Goal: Navigation & Orientation: Find specific page/section

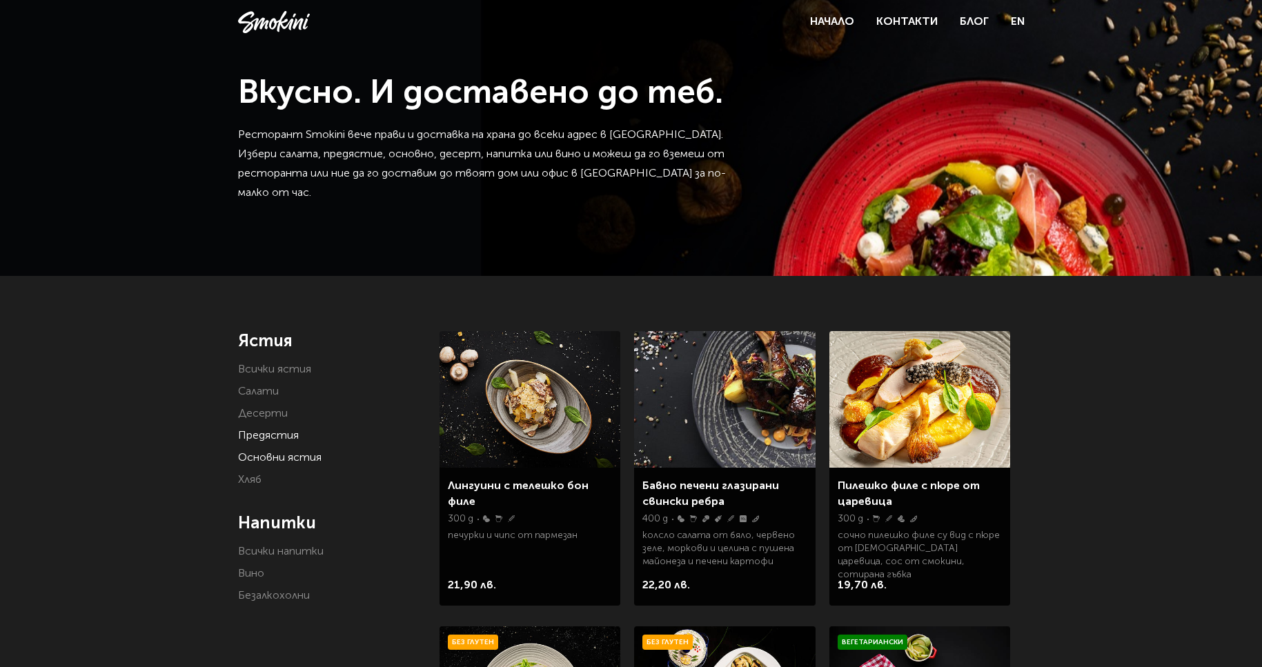
click at [290, 435] on link "Предястия" at bounding box center [268, 436] width 61 height 11
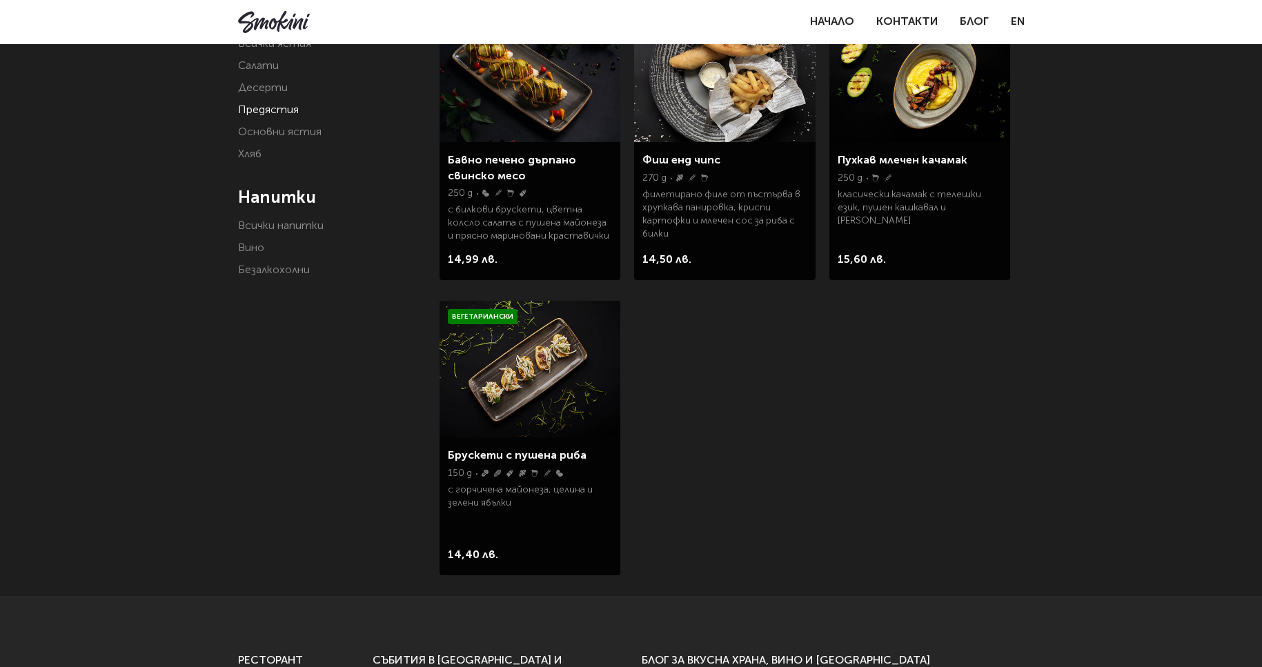
scroll to position [211, 0]
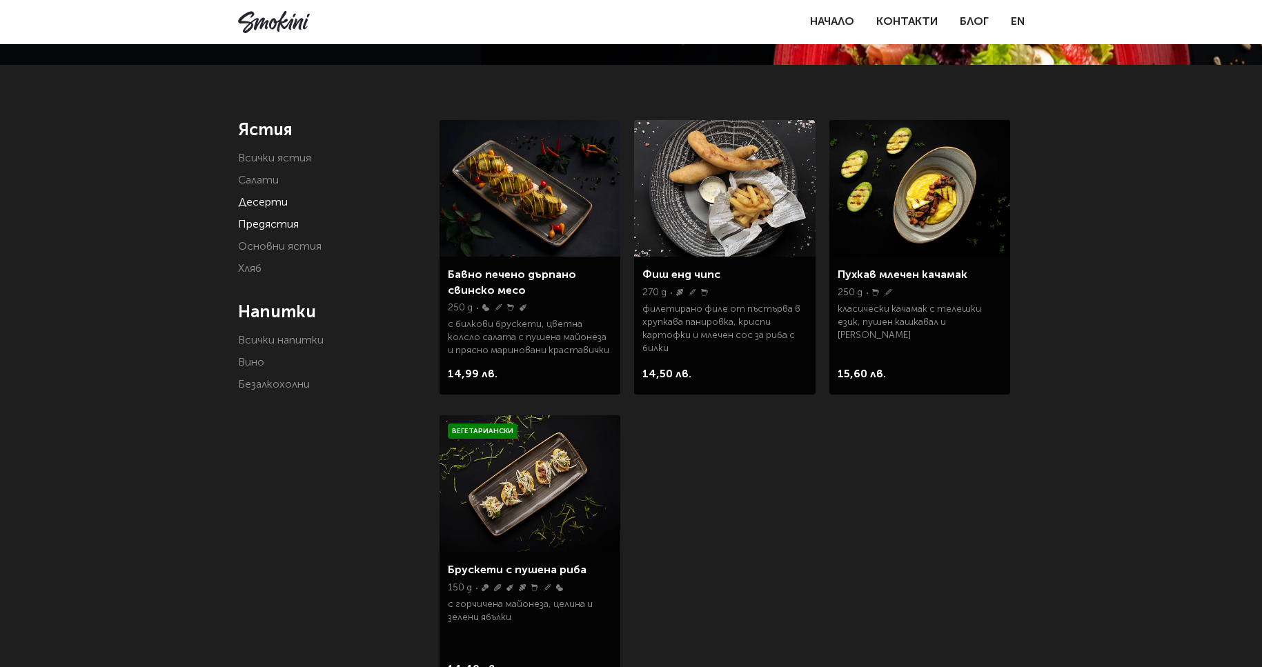
click at [276, 204] on link "Десерти" at bounding box center [263, 202] width 50 height 11
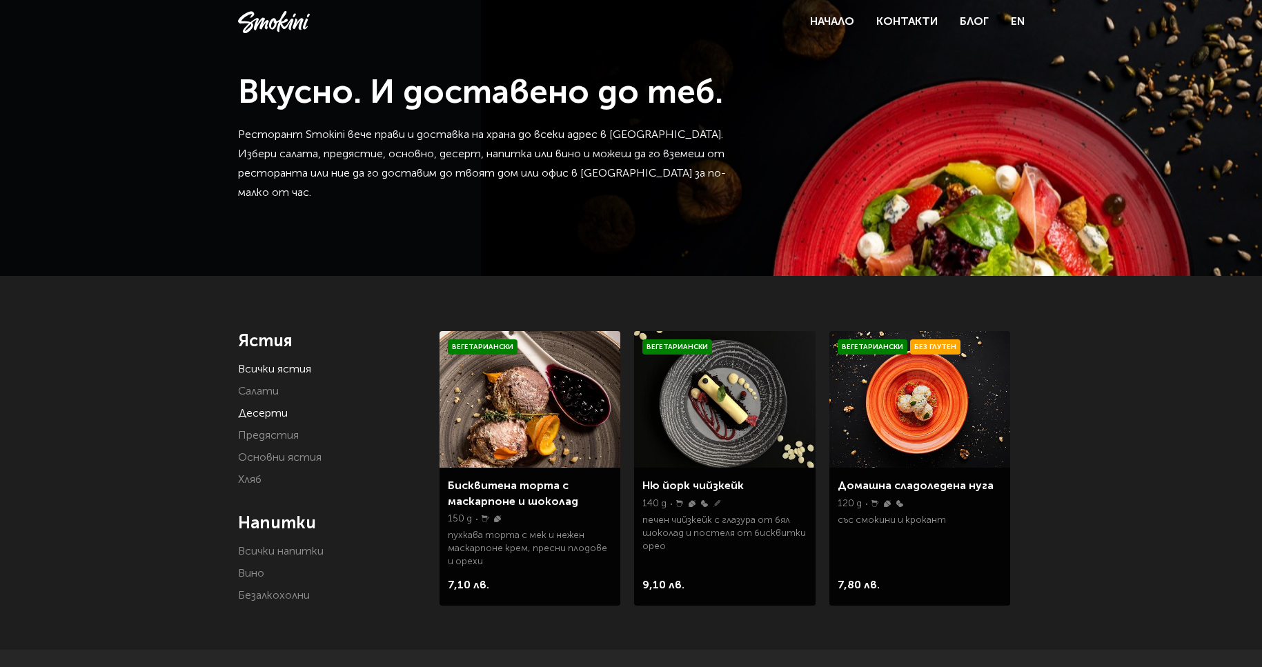
click at [261, 366] on link "Всички ястия" at bounding box center [274, 369] width 73 height 11
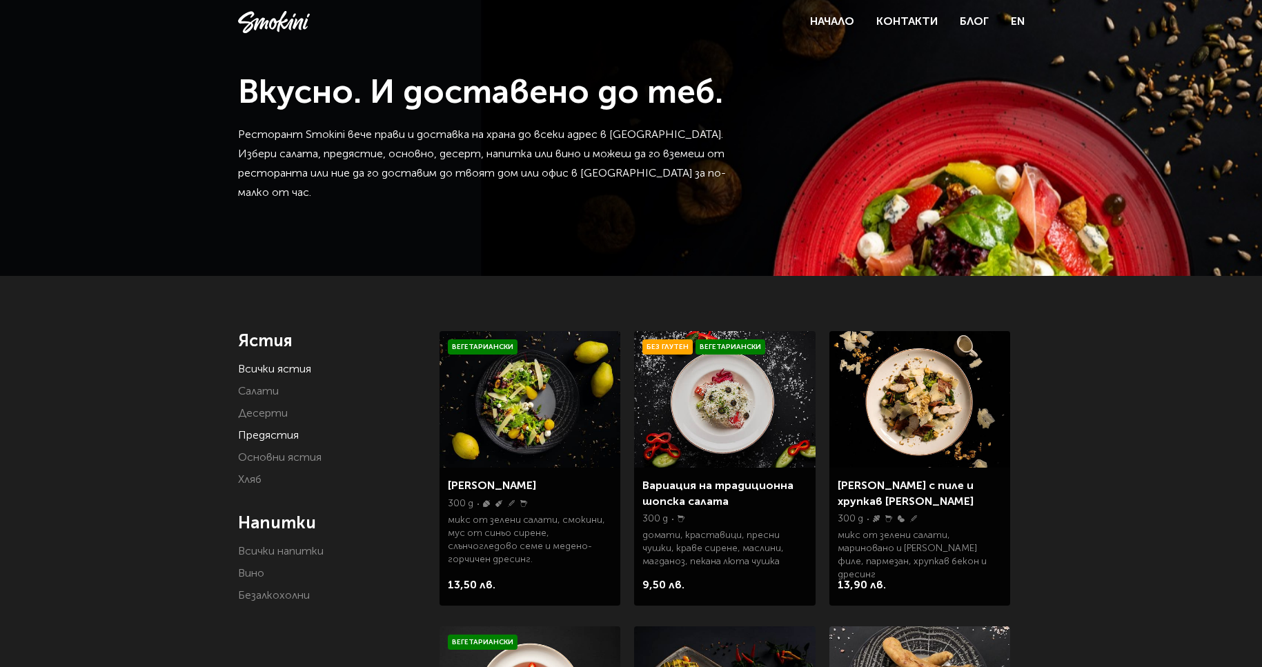
click at [277, 436] on link "Предястия" at bounding box center [268, 436] width 61 height 11
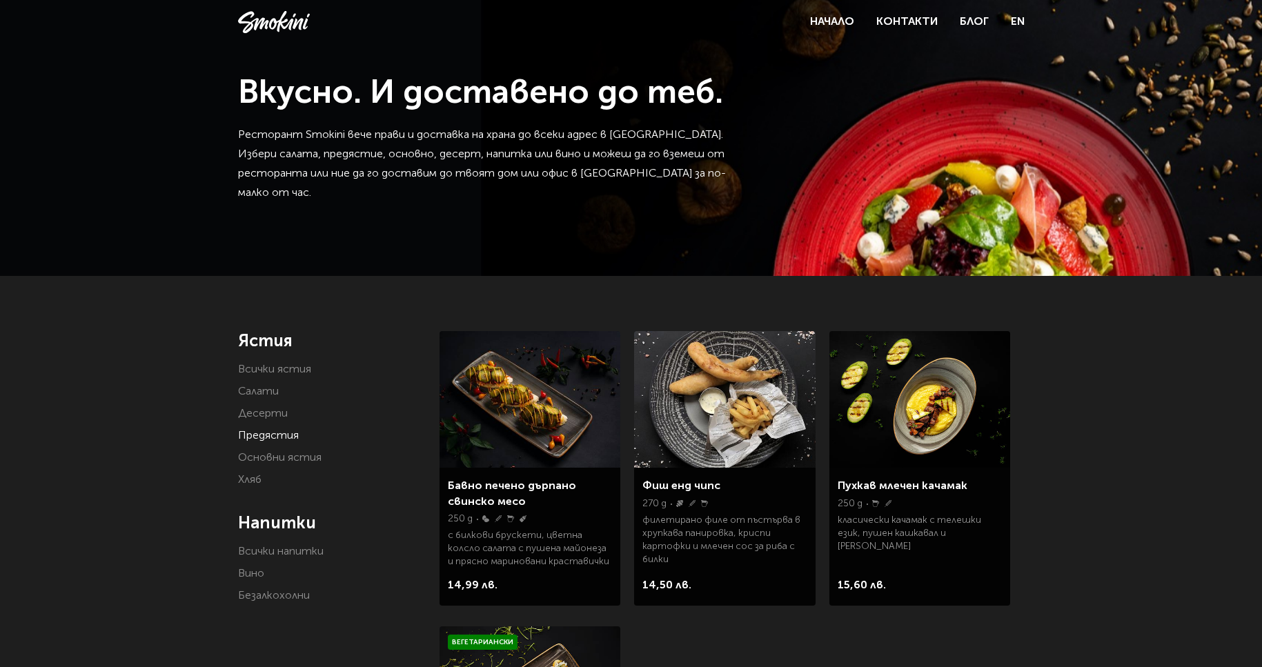
click at [287, 448] on li "Основни ястия" at bounding box center [328, 457] width 181 height 19
click at [286, 456] on link "Основни ястия" at bounding box center [279, 458] width 83 height 11
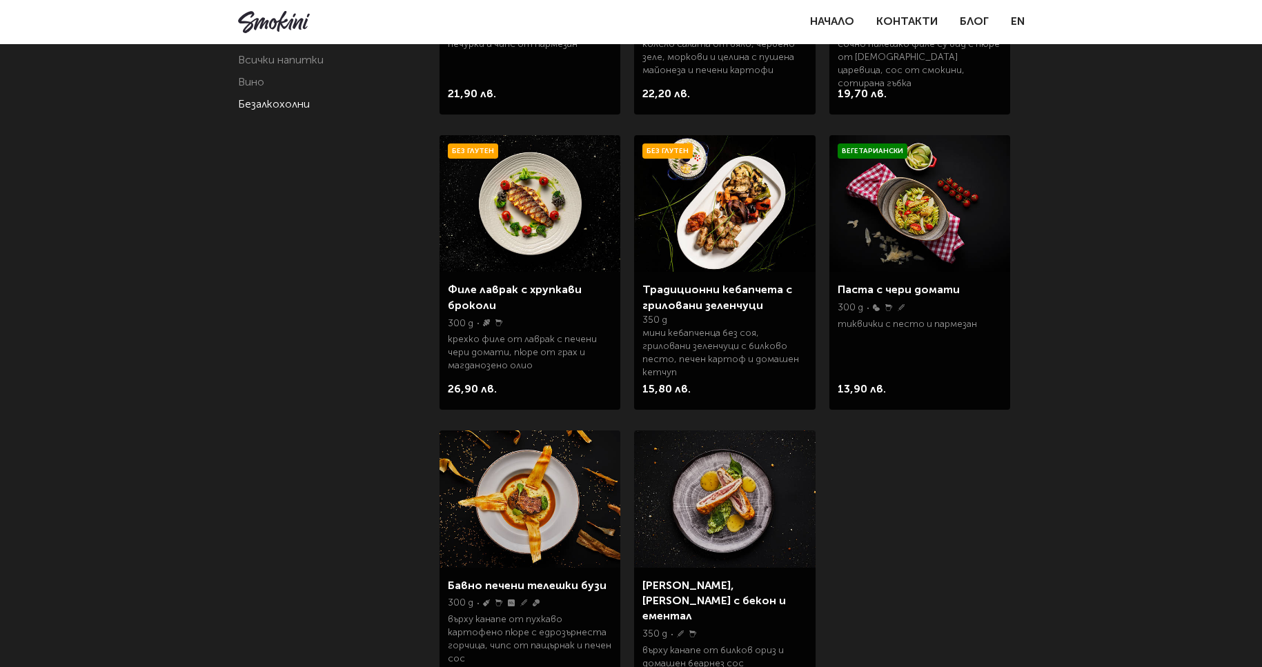
scroll to position [493, 0]
